Goal: Navigation & Orientation: Find specific page/section

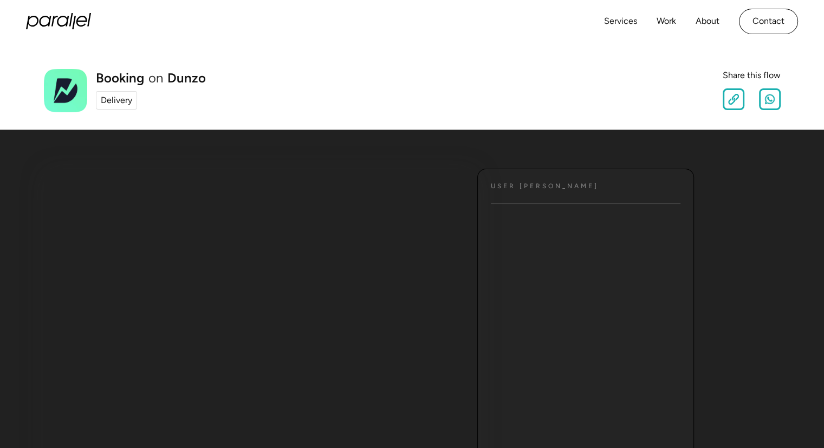
click at [109, 103] on div "Delivery" at bounding box center [116, 100] width 31 height 13
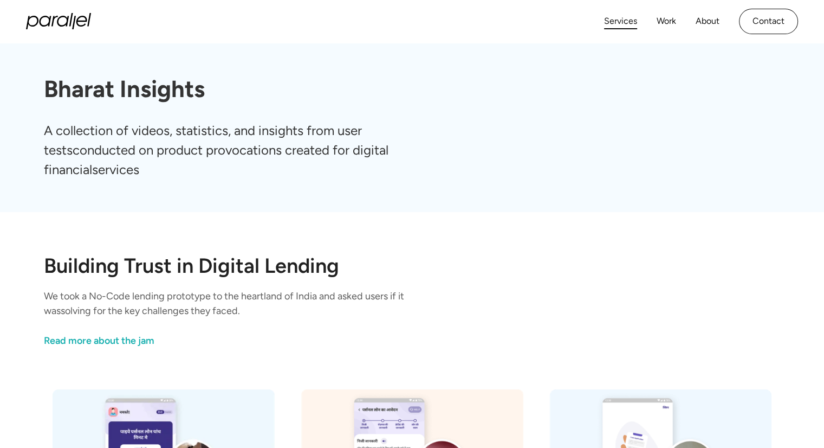
click at [618, 19] on link "Services" at bounding box center [620, 22] width 33 height 16
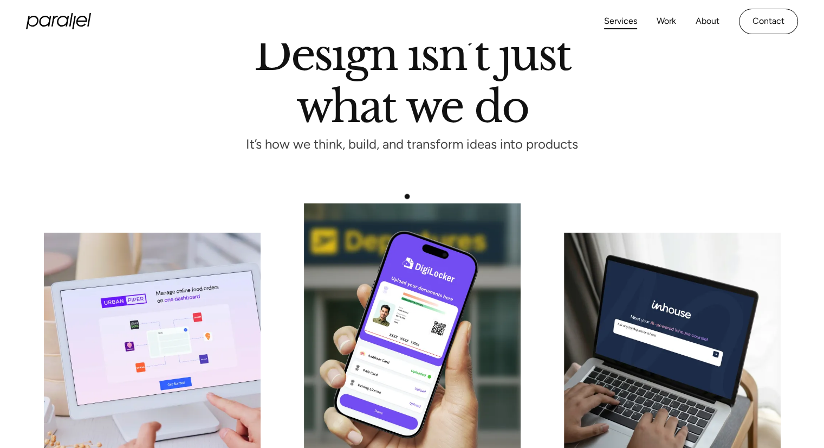
scroll to position [144, 0]
